Goal: Information Seeking & Learning: Understand process/instructions

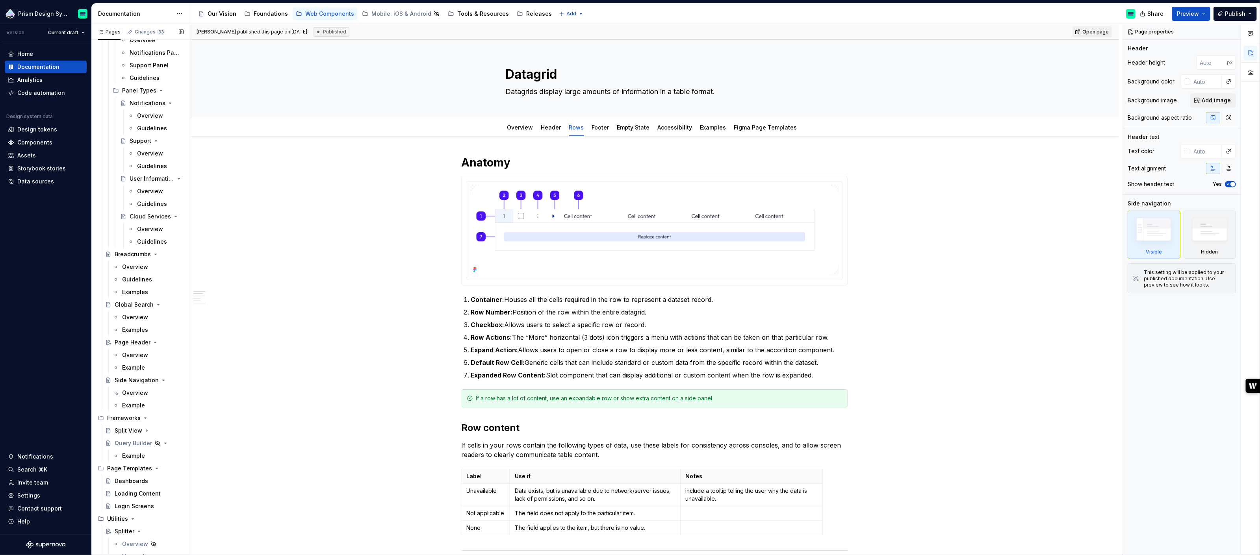
scroll to position [1780, 0]
click at [166, 524] on button "Page tree" at bounding box center [166, 525] width 11 height 11
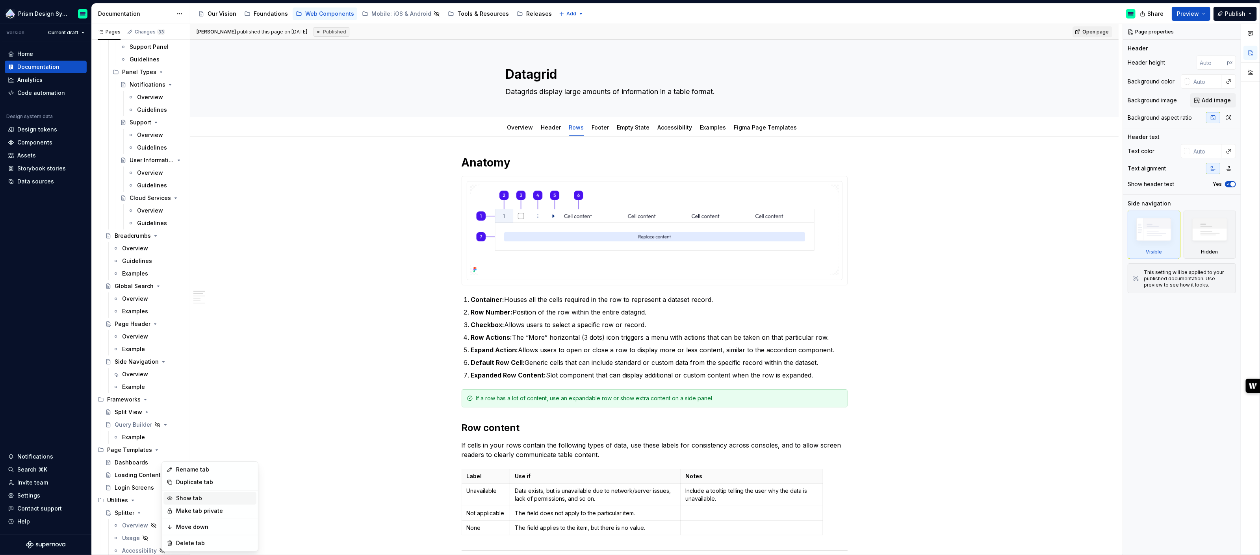
click at [182, 497] on div "Show tab" at bounding box center [214, 499] width 77 height 8
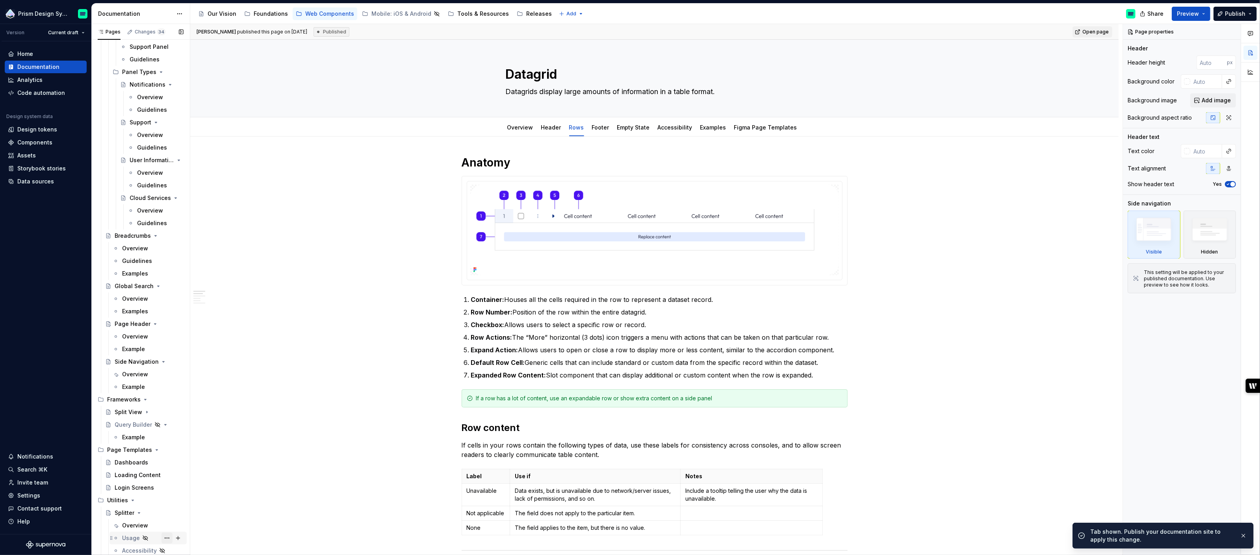
click at [166, 538] on button "Page tree" at bounding box center [166, 538] width 11 height 11
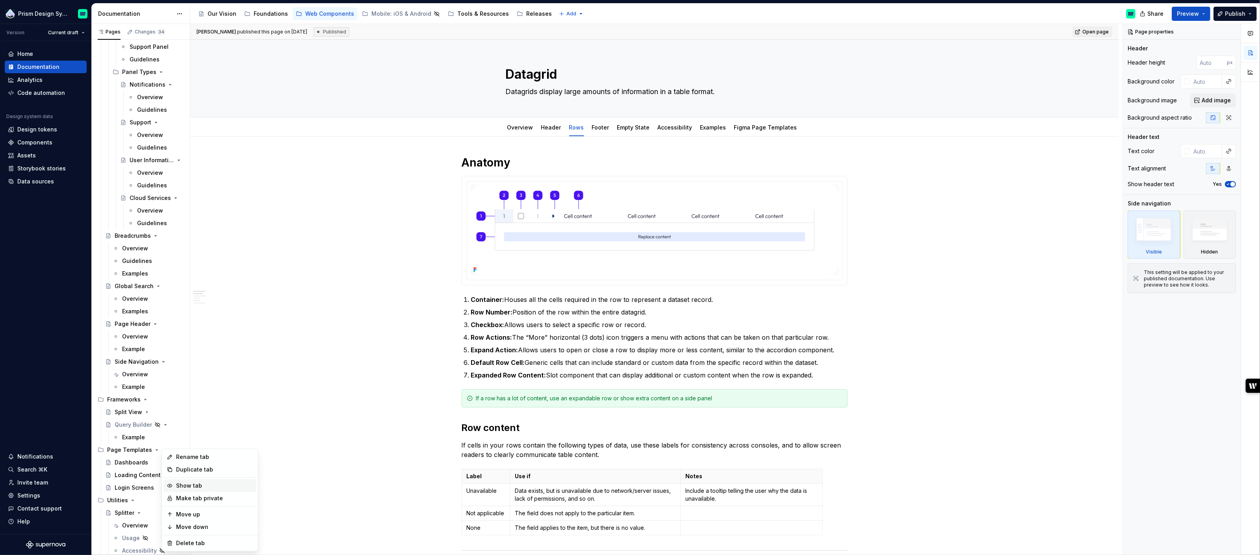
click at [179, 487] on div "Show tab" at bounding box center [214, 486] width 77 height 8
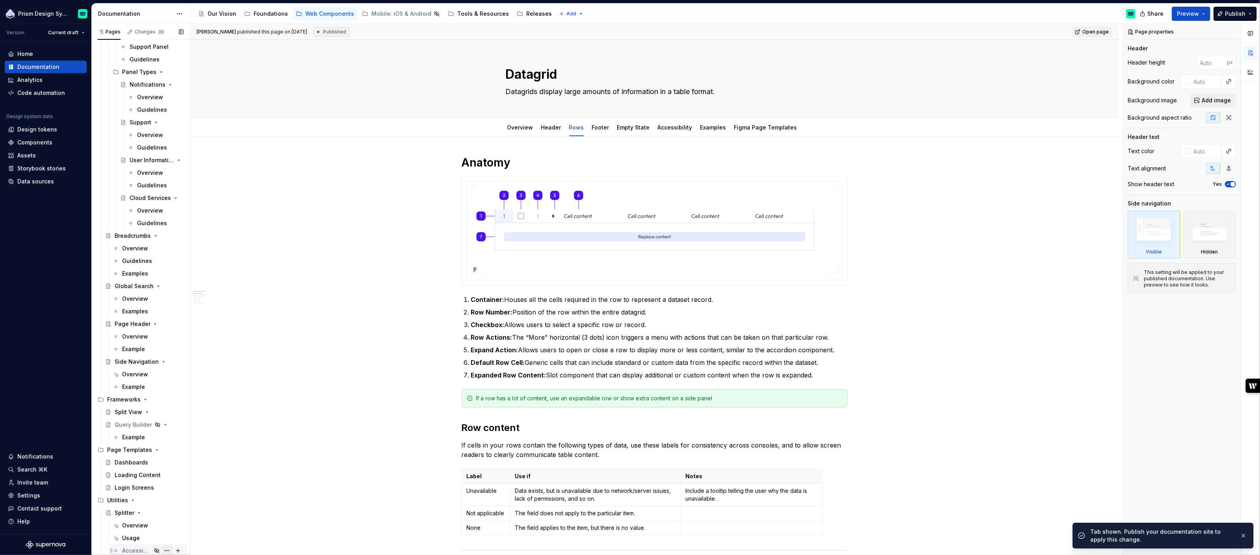
click at [167, 548] on button "Page tree" at bounding box center [166, 550] width 11 height 11
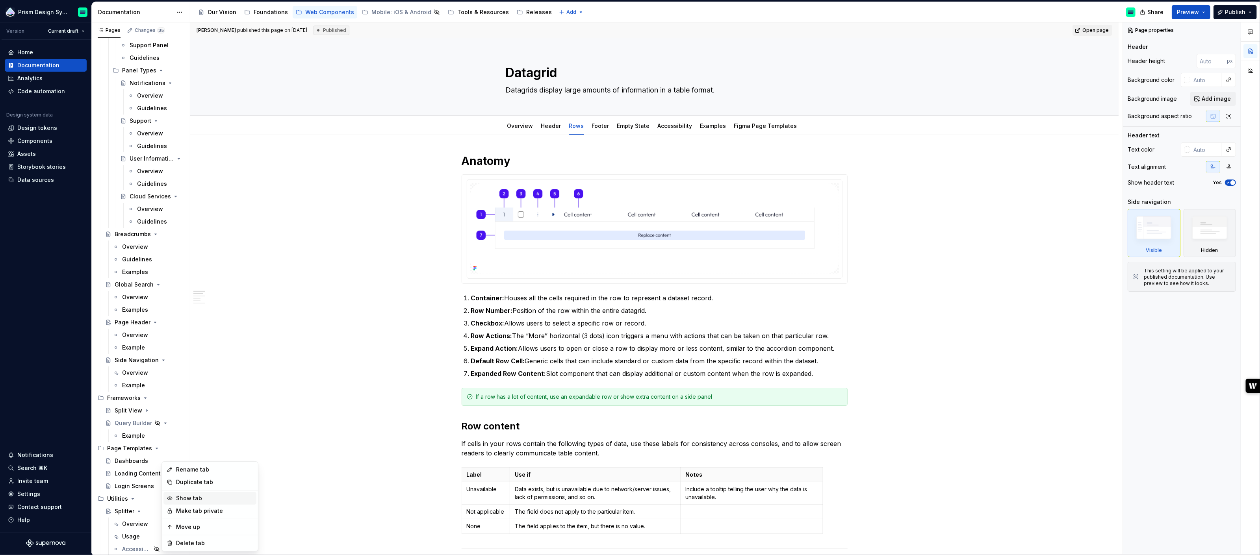
click at [191, 496] on div "Show tab" at bounding box center [214, 499] width 77 height 8
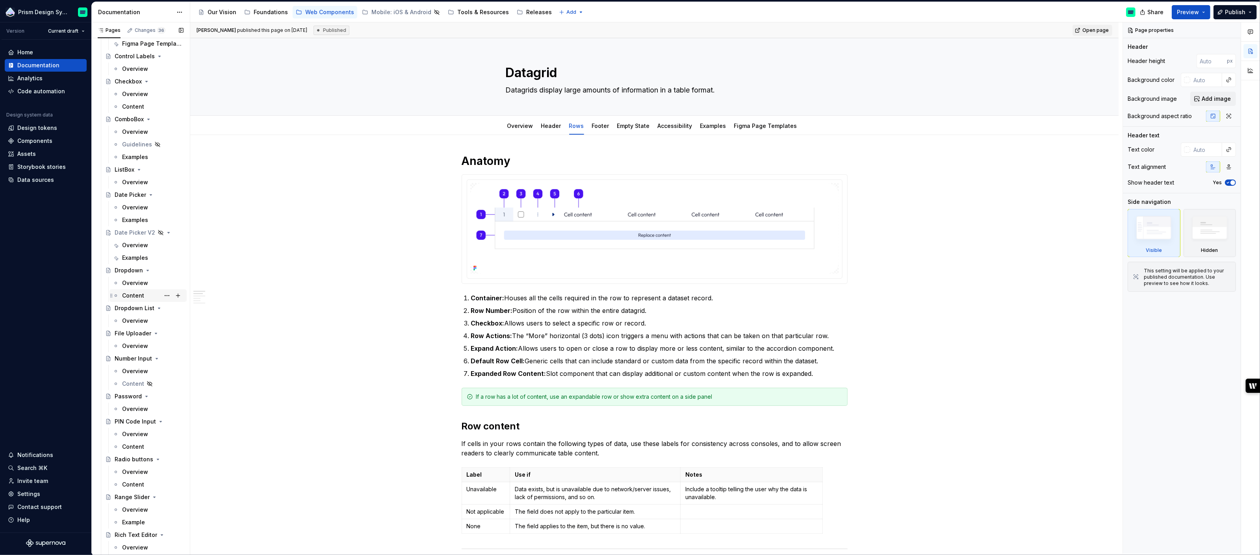
scroll to position [1014, 0]
click at [129, 243] on div "Overview" at bounding box center [135, 245] width 26 height 8
type textarea "*"
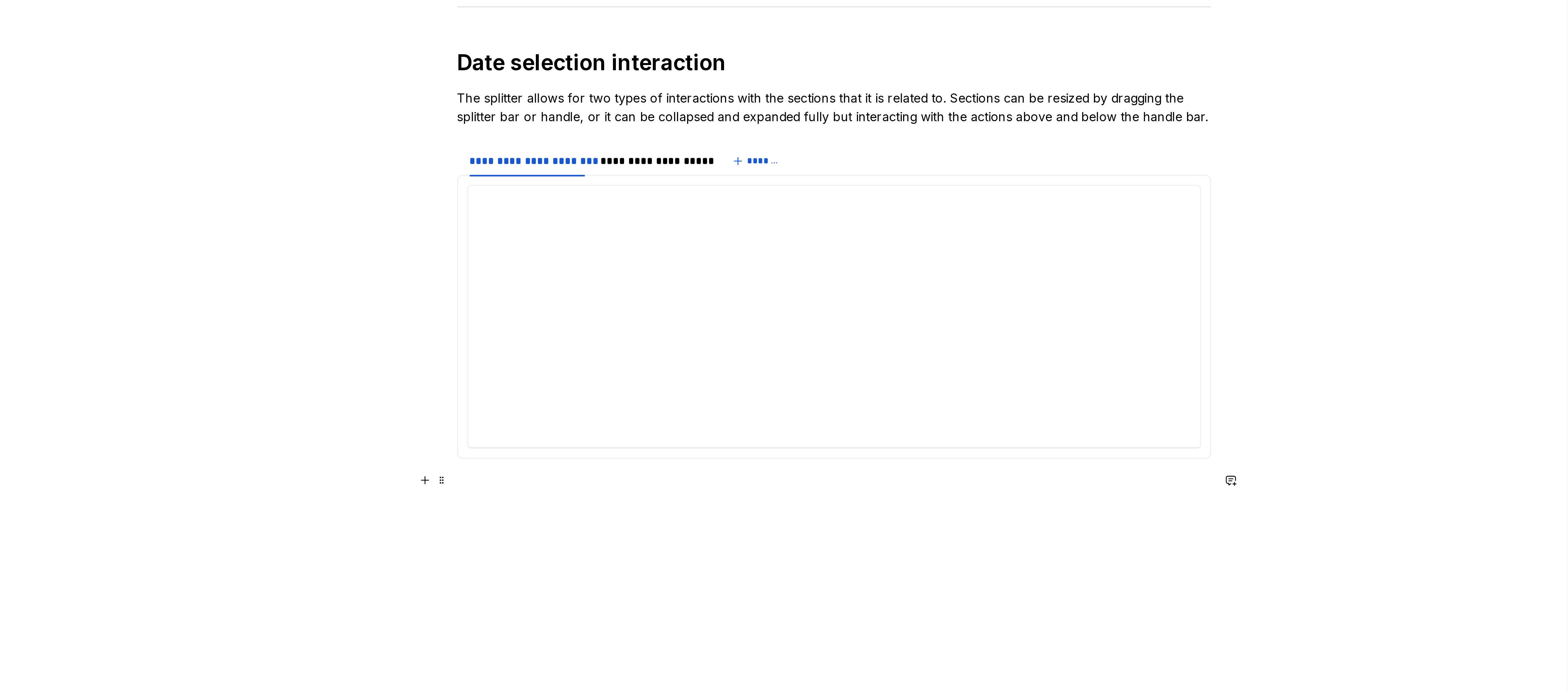
scroll to position [2551, 0]
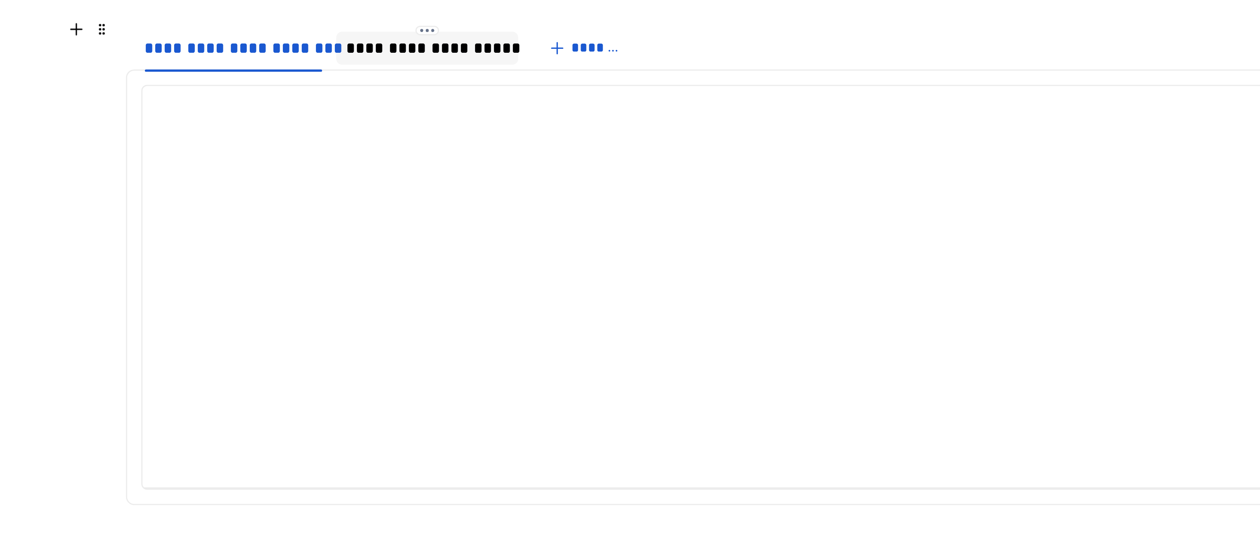
click at [554, 238] on div "**********" at bounding box center [562, 242] width 54 height 8
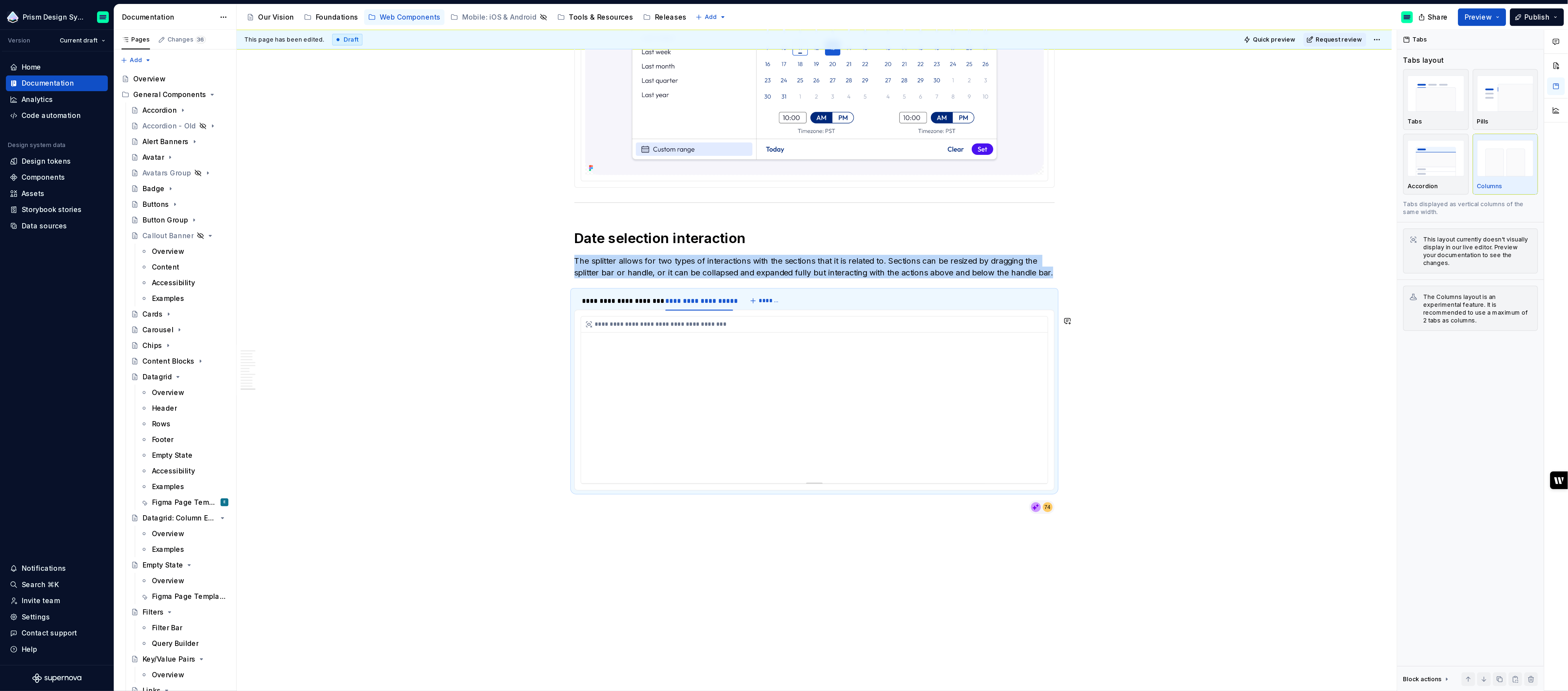
scroll to position [2418, 0]
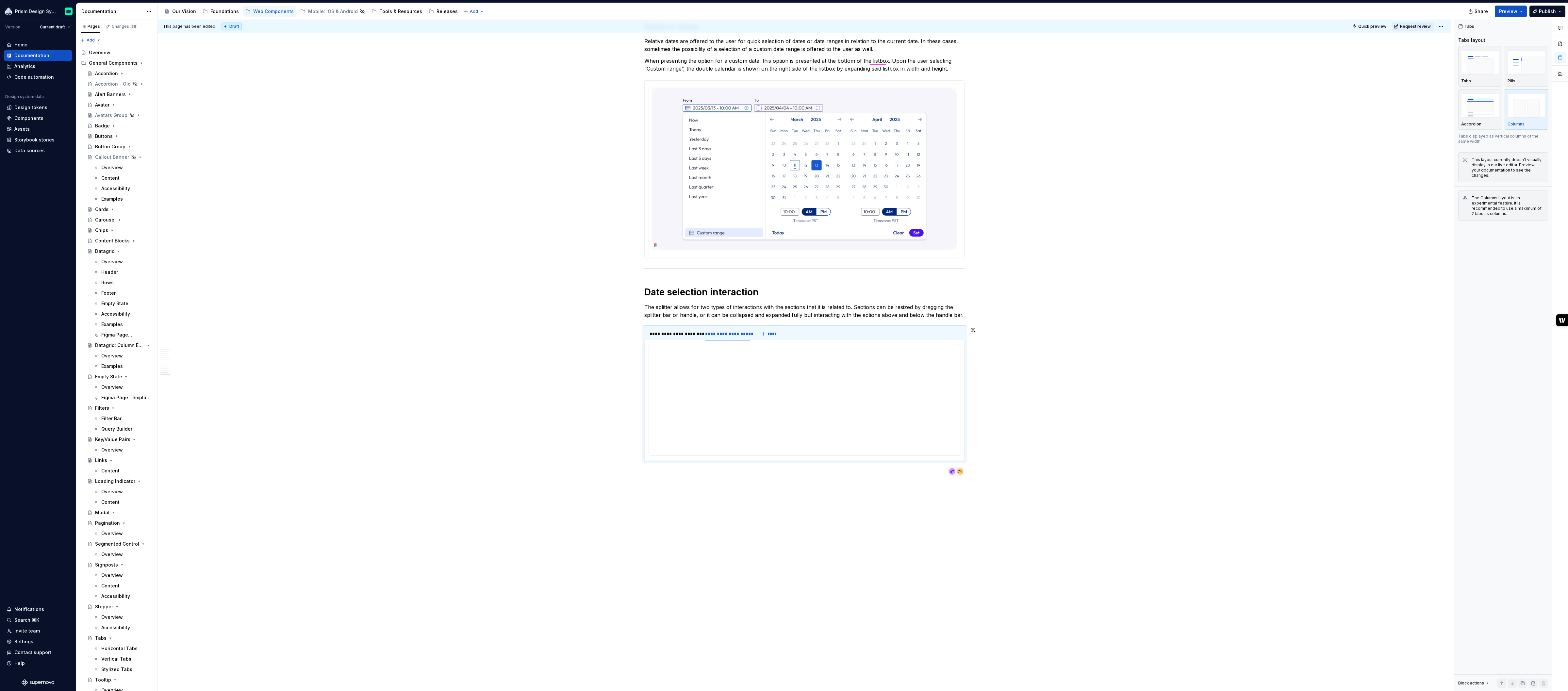
type textarea "*"
